Goal: Use online tool/utility: Use online tool/utility

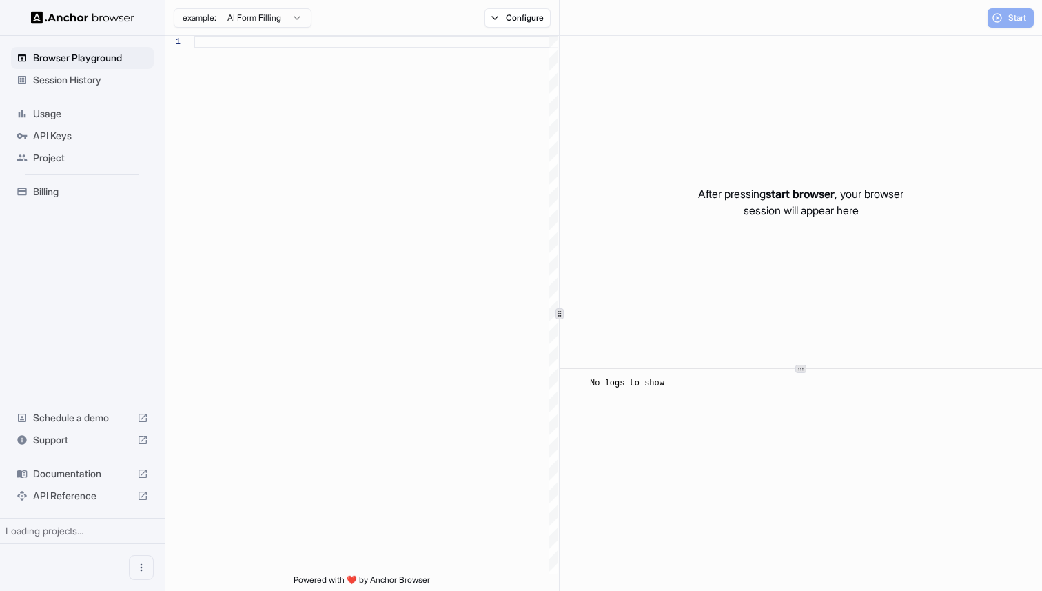
scroll to position [87, 0]
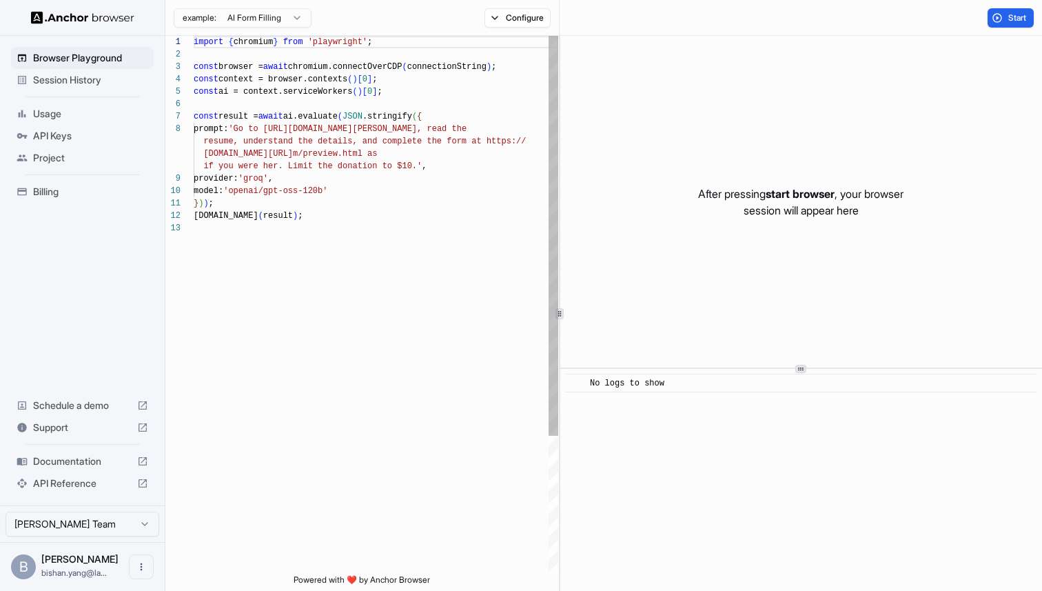
click at [416, 271] on div "import { chromium } from 'playwright' ; const browser = await chromium.connectO…" at bounding box center [376, 398] width 365 height 725
click at [465, 210] on div "import { chromium } from 'playwright' ; const browser = await chromium.connectO…" at bounding box center [376, 398] width 365 height 725
click at [294, 17] on html "Browser Playground Session History Usage API Keys Project Billing Schedule a de…" at bounding box center [521, 295] width 1042 height 591
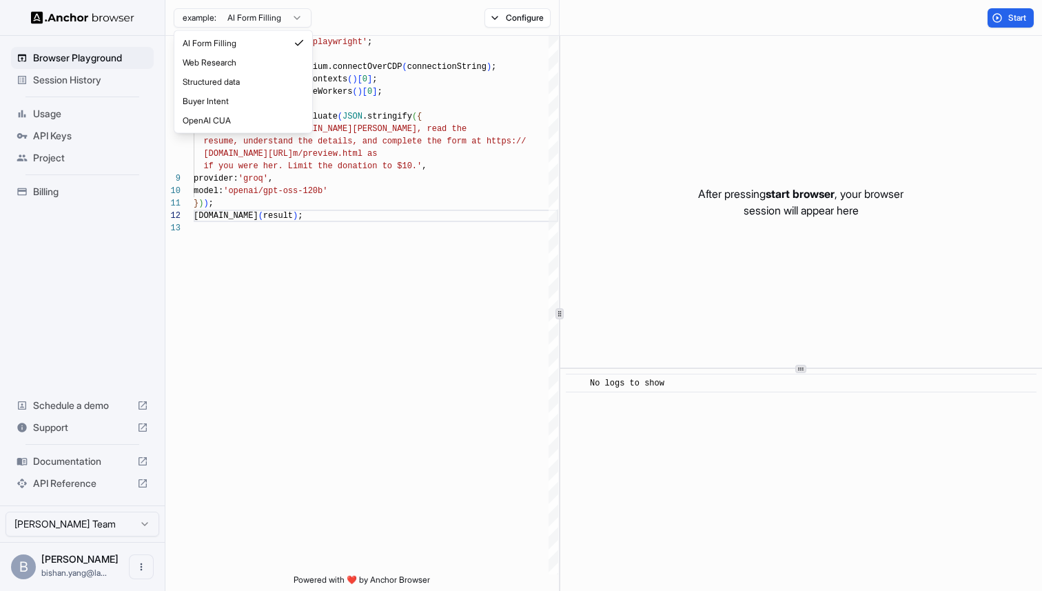
click at [294, 17] on html "Browser Playground Session History Usage API Keys Project Billing Schedule a de…" at bounding box center [521, 295] width 1042 height 591
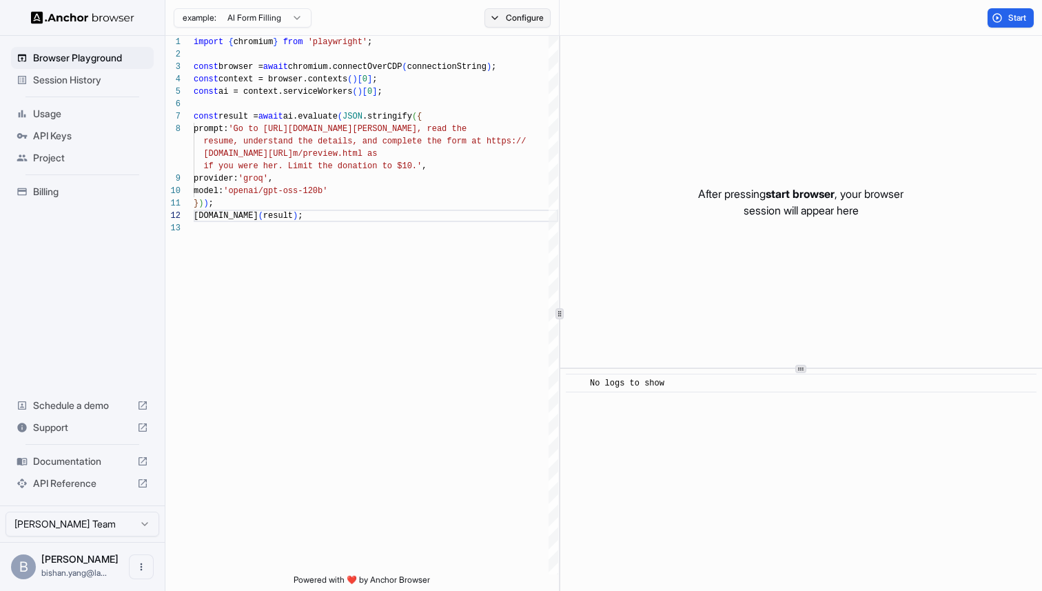
click at [507, 22] on button "Configure" at bounding box center [518, 17] width 67 height 19
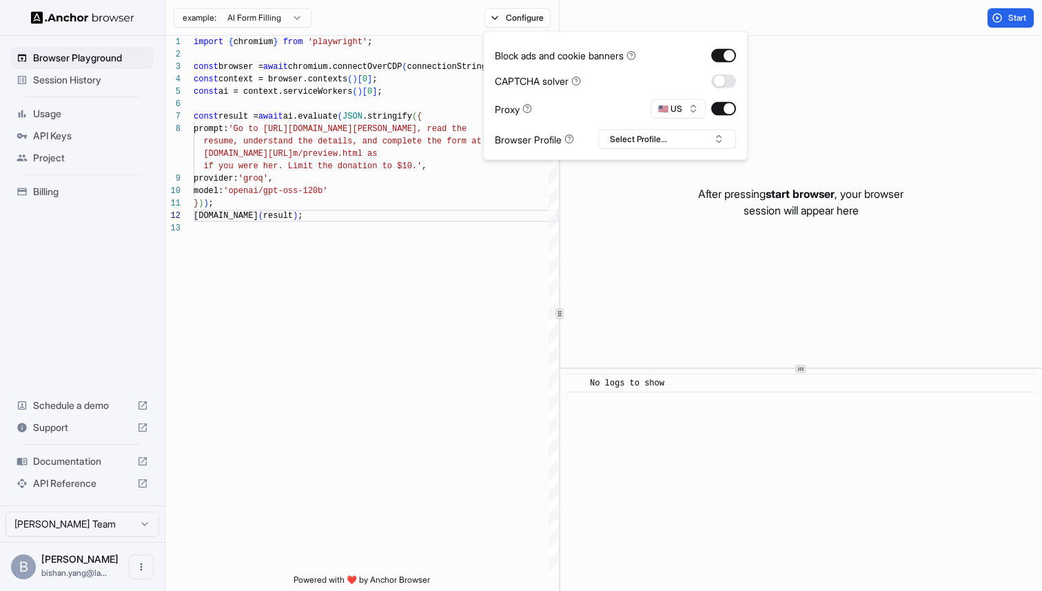
click at [723, 186] on p "After pressing start browser , your browser session will appear here" at bounding box center [800, 201] width 205 height 33
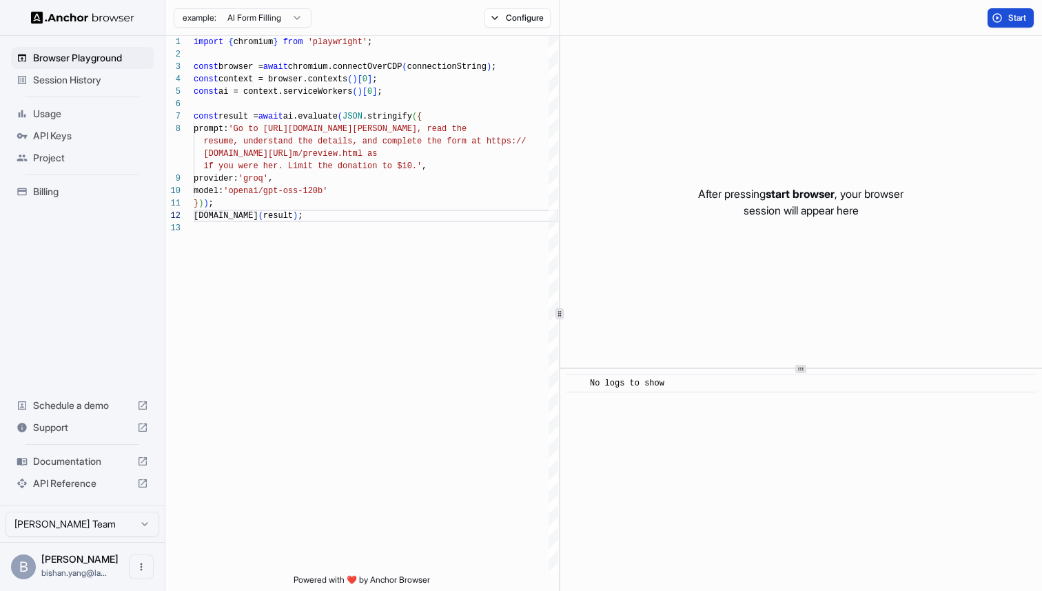
click at [1011, 19] on span "Start" at bounding box center [1018, 17] width 19 height 11
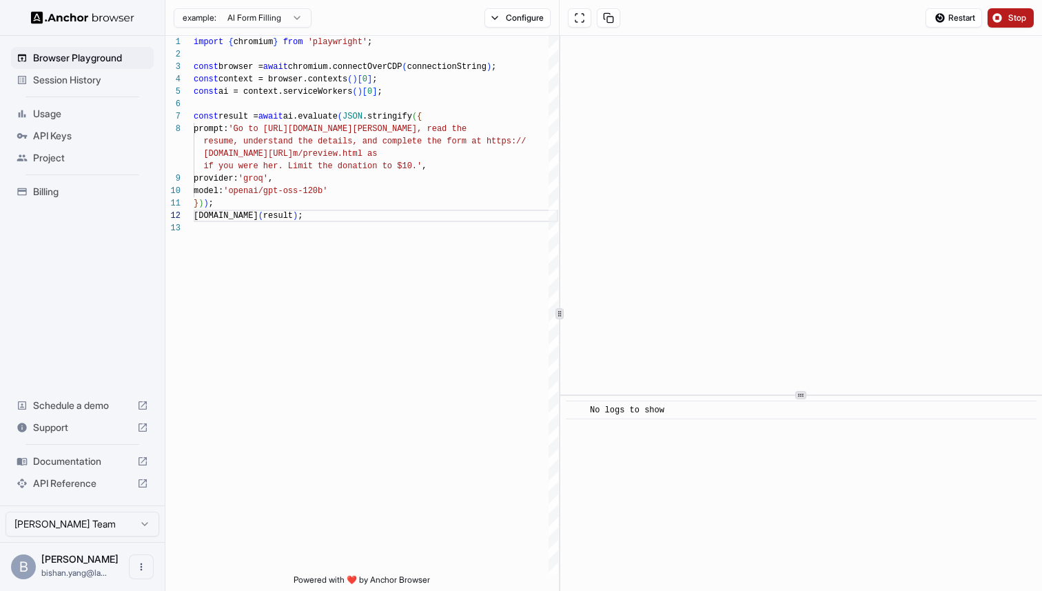
click at [777, 396] on div at bounding box center [802, 395] width 482 height 1
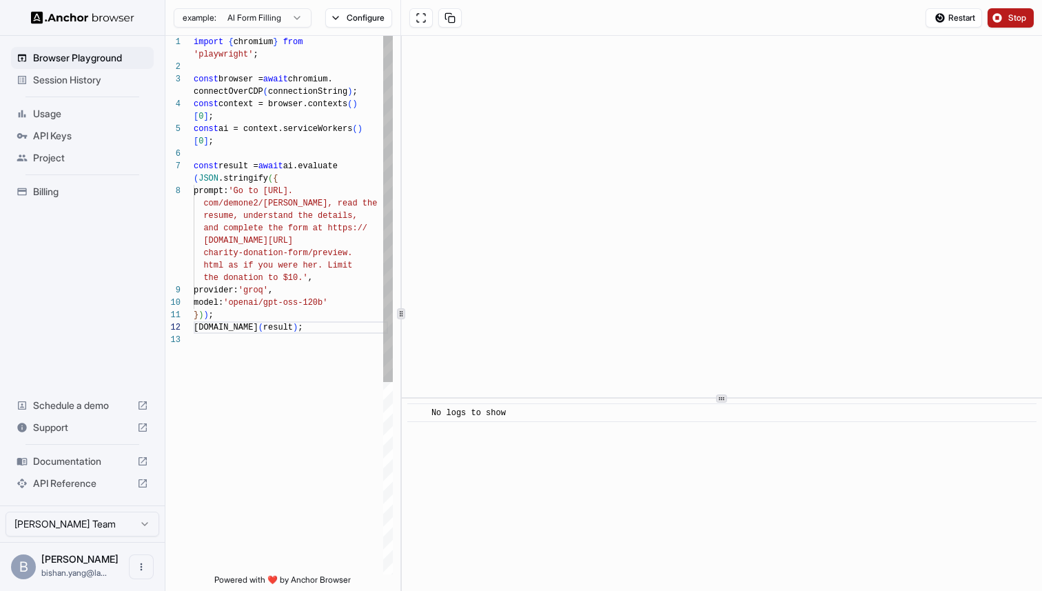
scroll to position [62, 0]
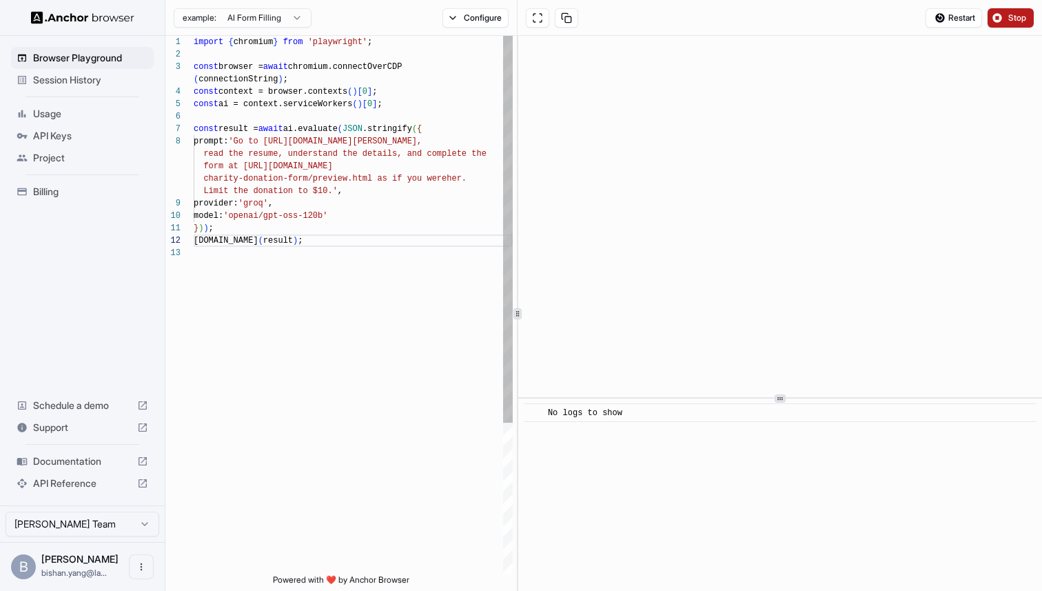
type textarea "**********"
click at [518, 350] on div at bounding box center [518, 313] width 1 height 555
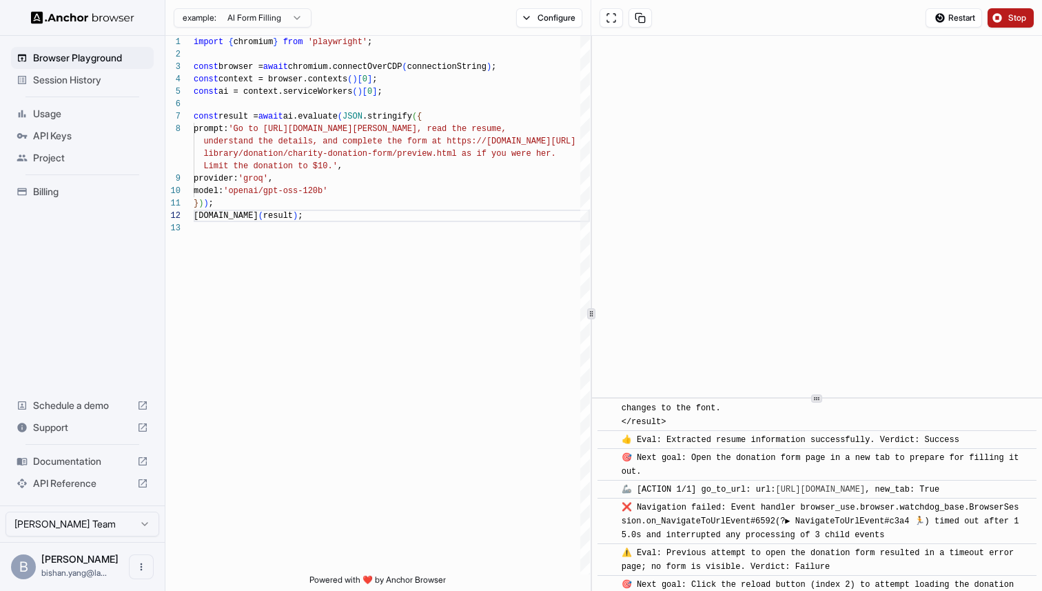
scroll to position [1559, 0]
